Goal: Book appointment/travel/reservation

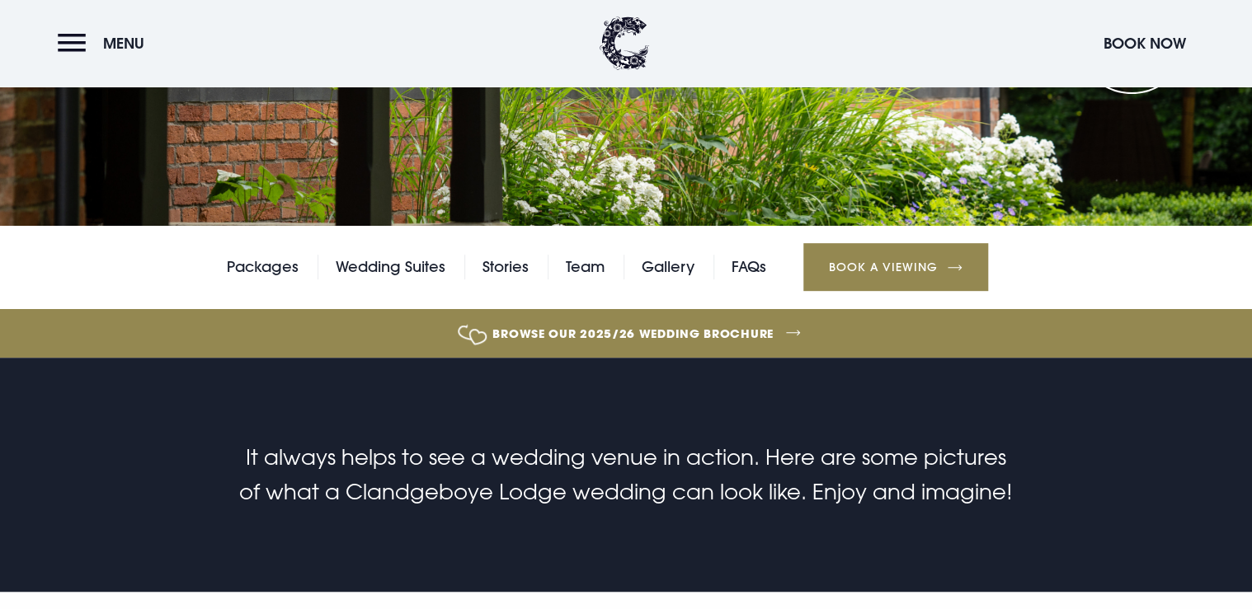
scroll to position [132, 0]
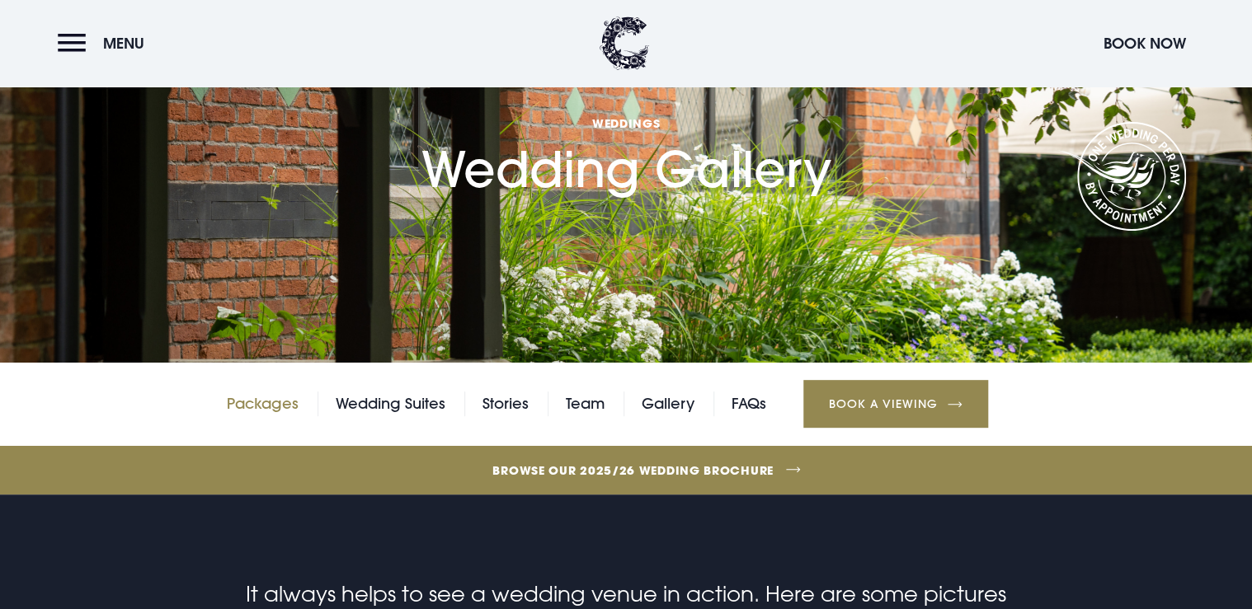
click at [287, 407] on link "Packages" at bounding box center [263, 404] width 72 height 25
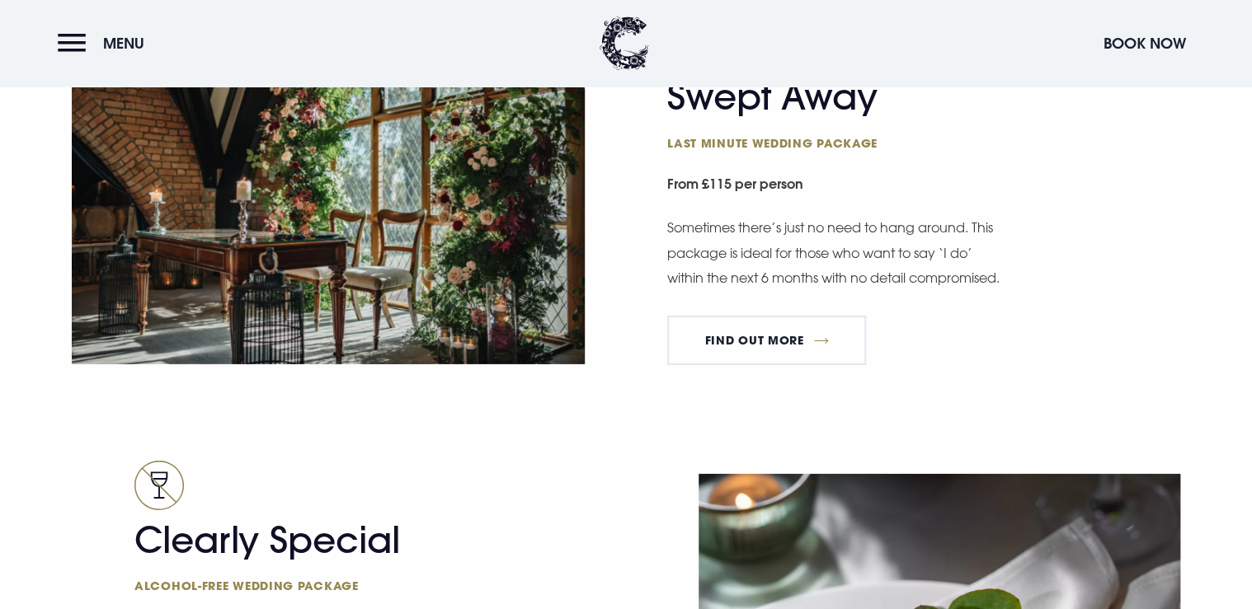
scroll to position [2375, 0]
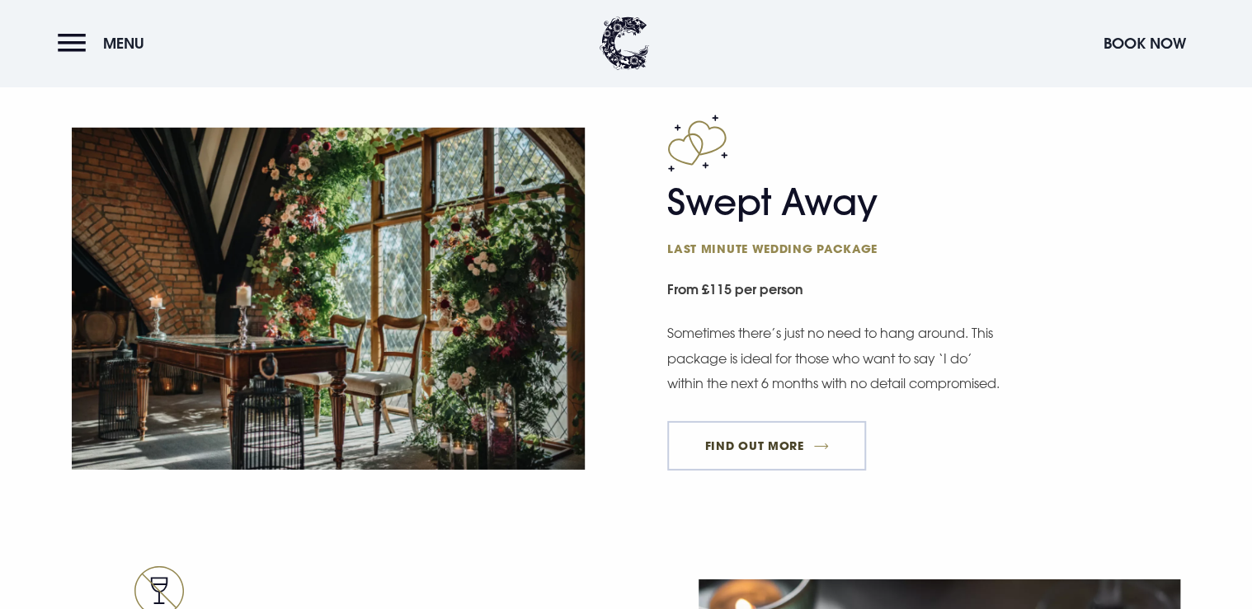
click at [782, 455] on link "FIND OUT MORE" at bounding box center [766, 445] width 199 height 49
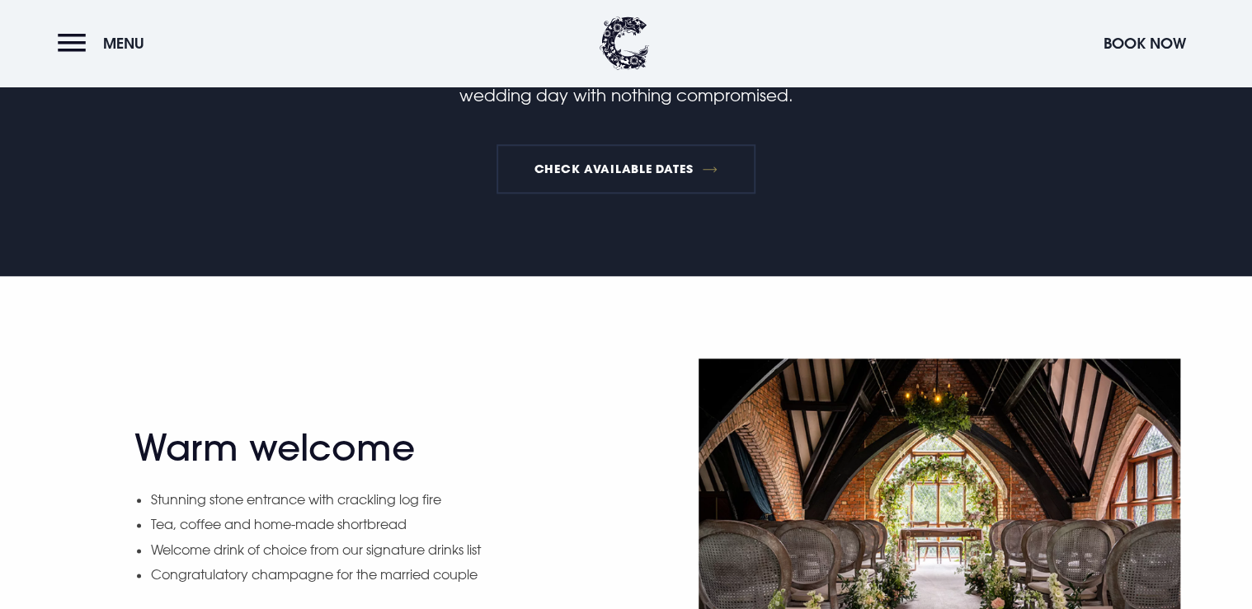
scroll to position [660, 0]
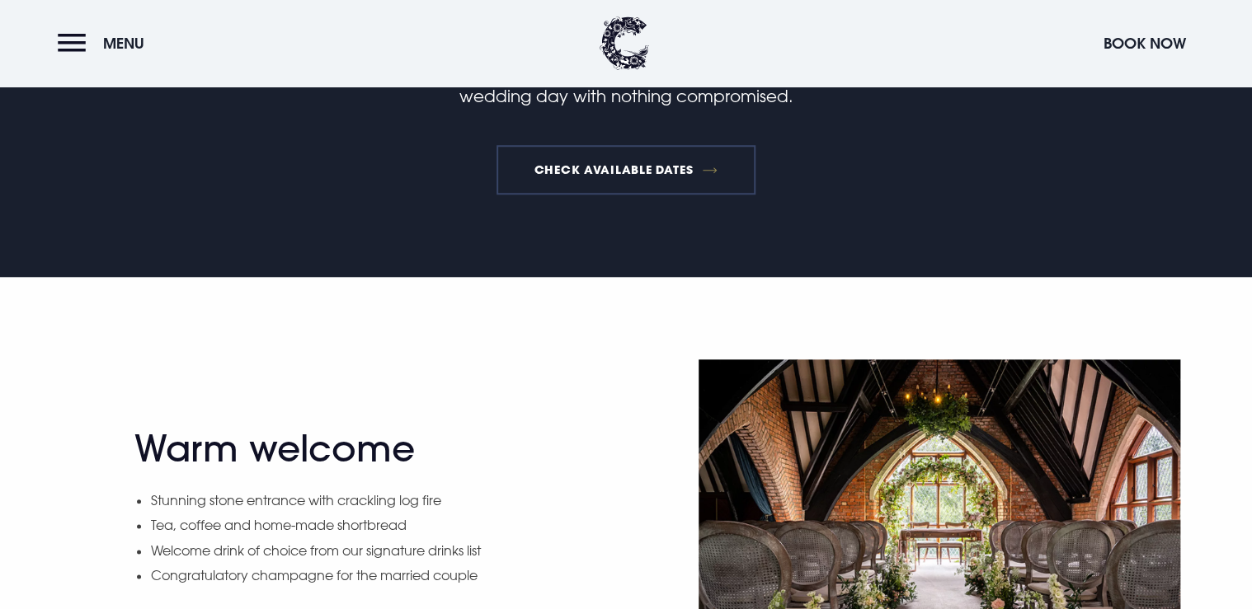
click at [630, 172] on link "Check available dates" at bounding box center [625, 169] width 258 height 49
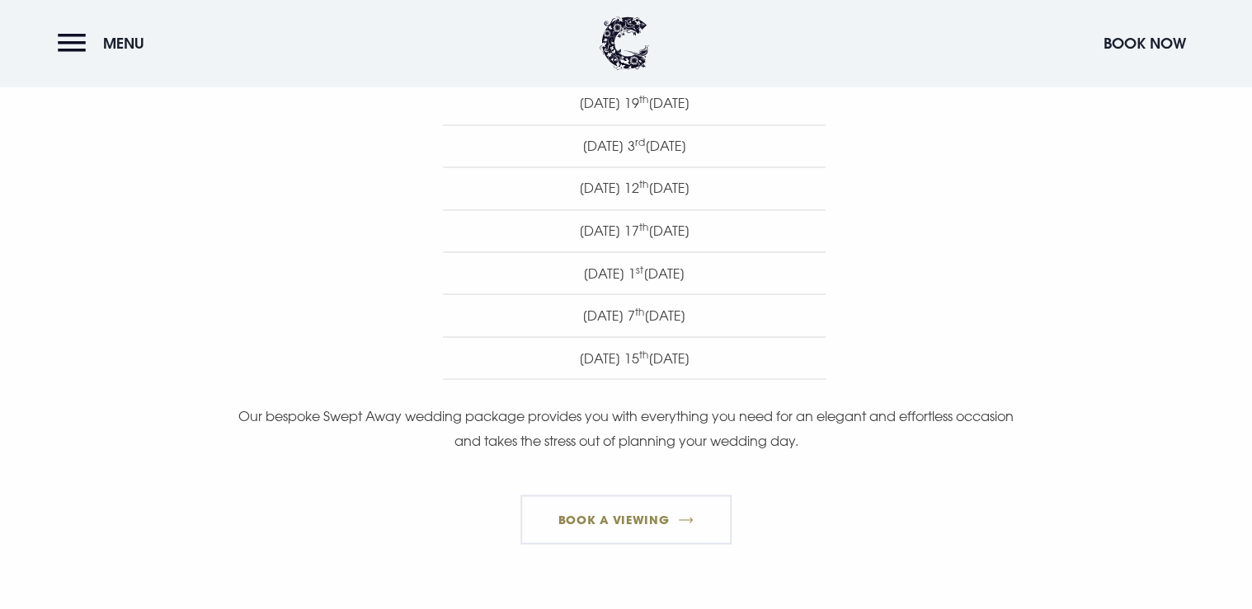
scroll to position [1385, 0]
